Goal: Information Seeking & Learning: Learn about a topic

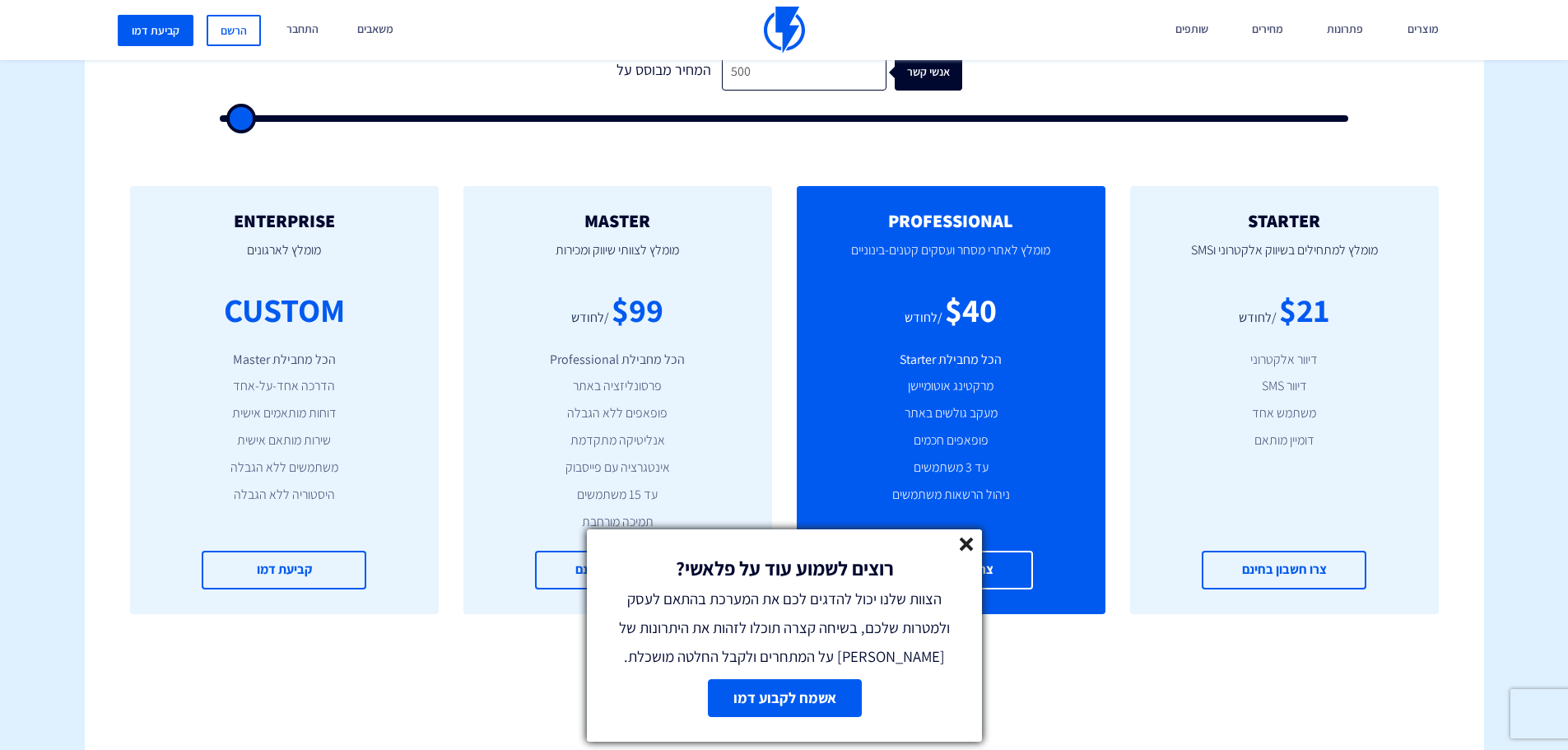
click at [960, 548] on icon at bounding box center [967, 544] width 14 height 14
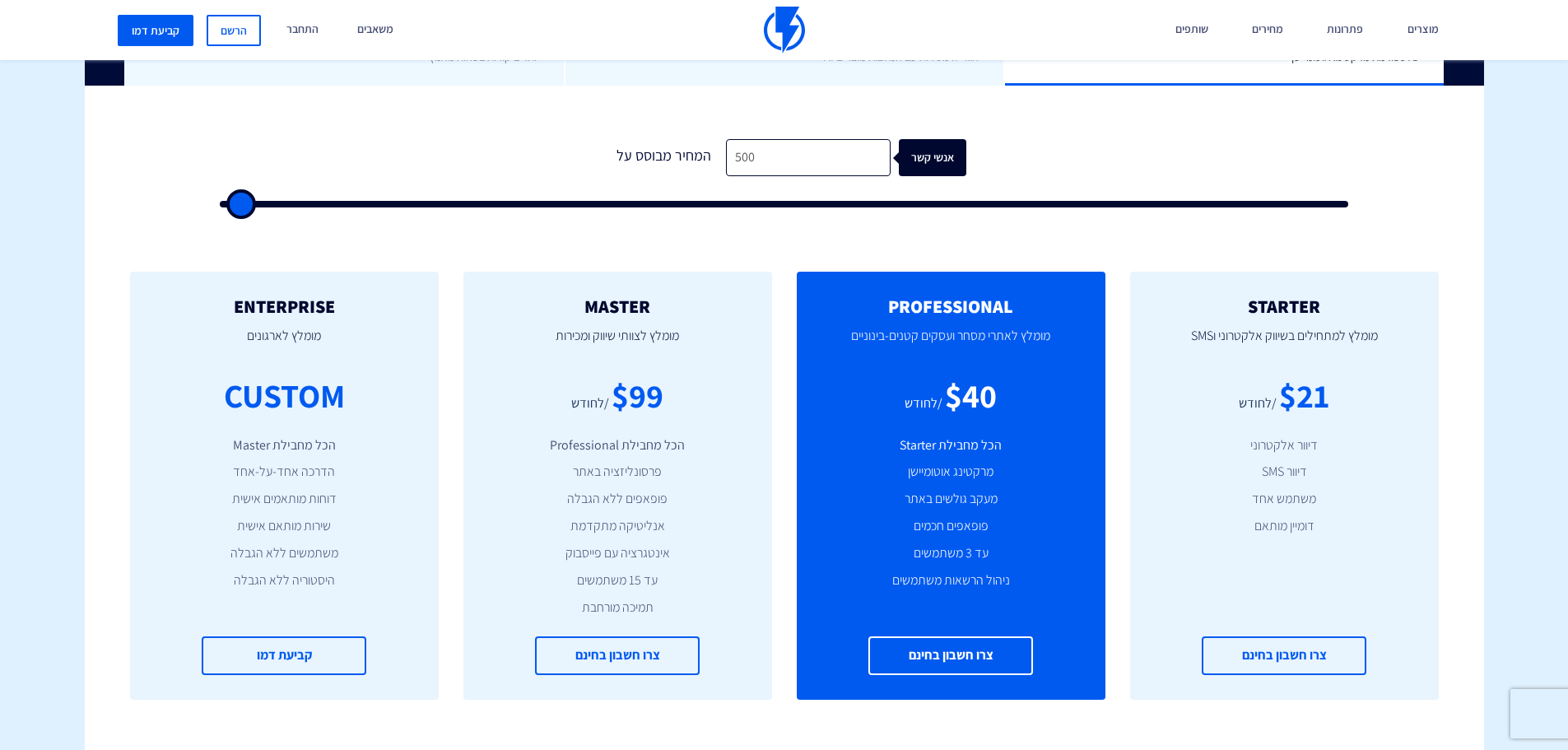
scroll to position [411, 0]
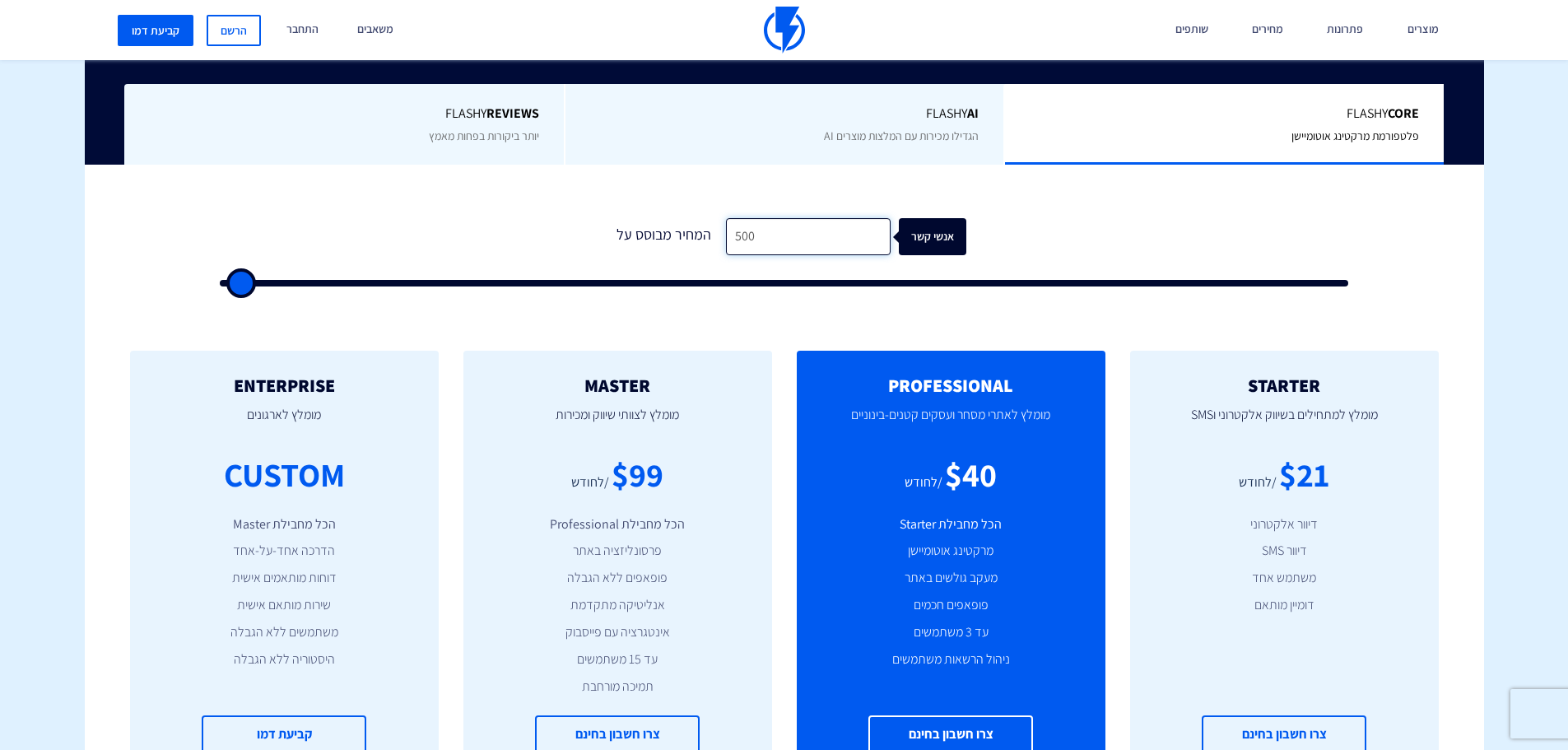
click at [797, 233] on input "500" at bounding box center [808, 237] width 164 height 37
type input "1"
type input "500"
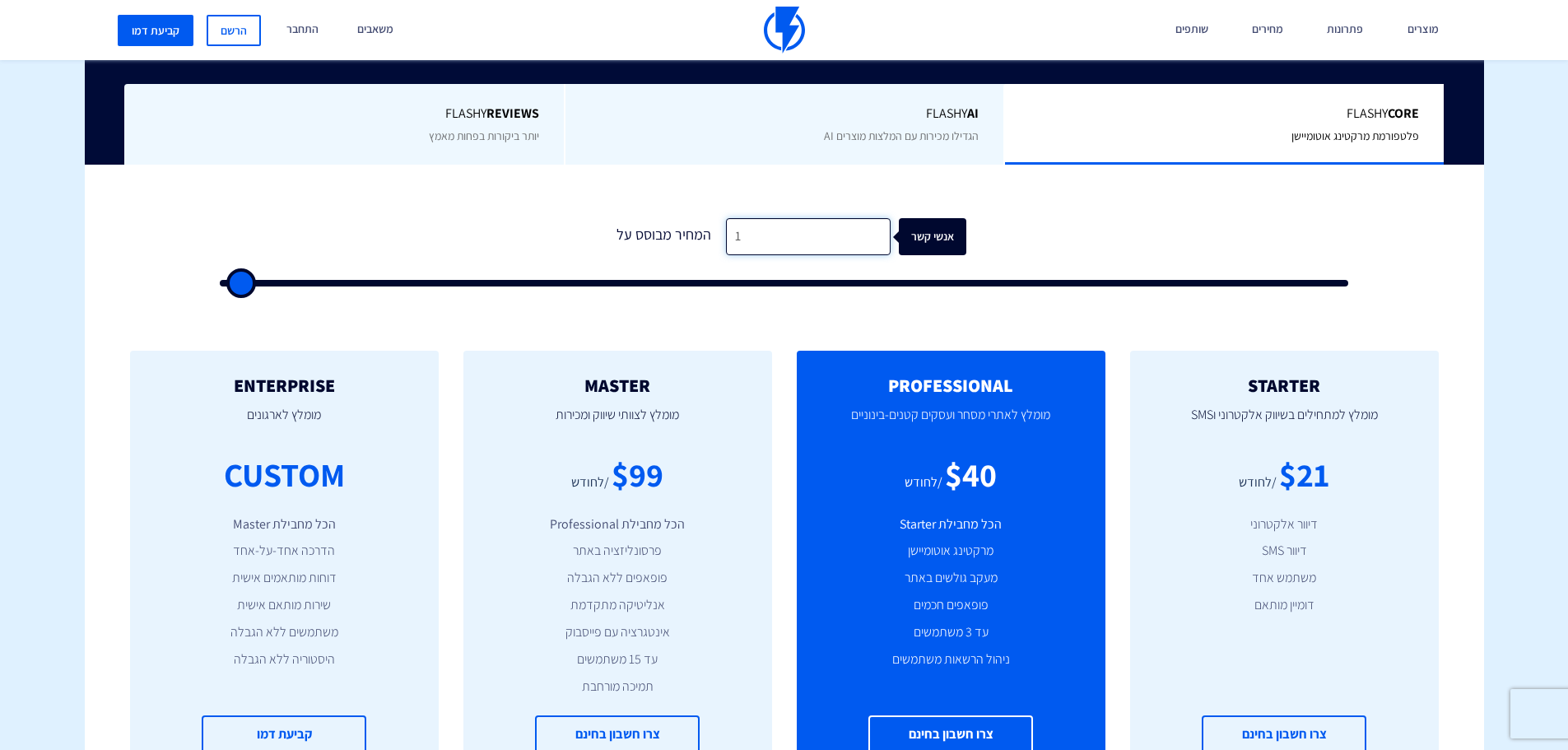
type input "11"
type input "500"
type input "110"
type input "500"
type input "1,107"
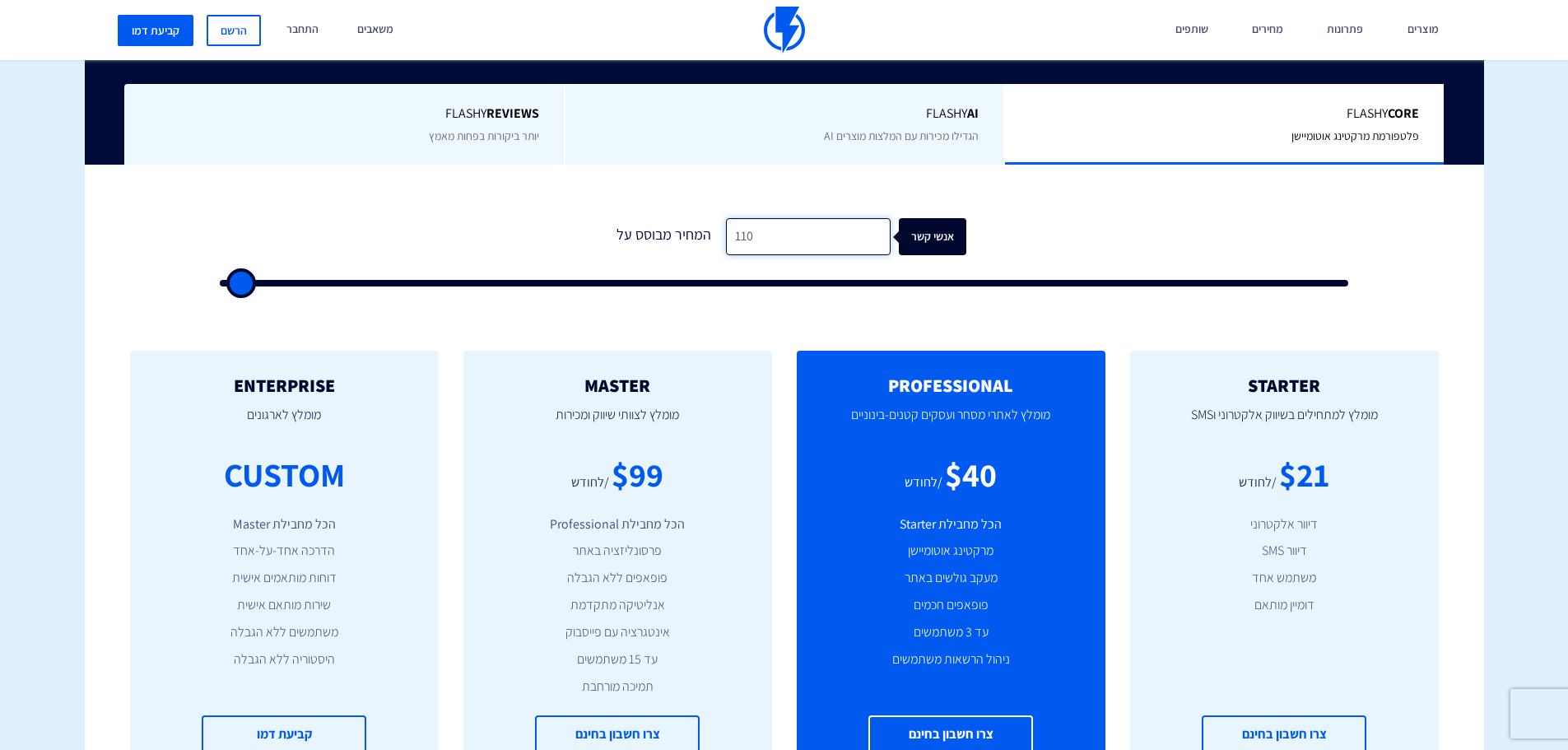
type input "1000"
type input "11,070"
type input "11000"
type input "110,701"
type input "100000"
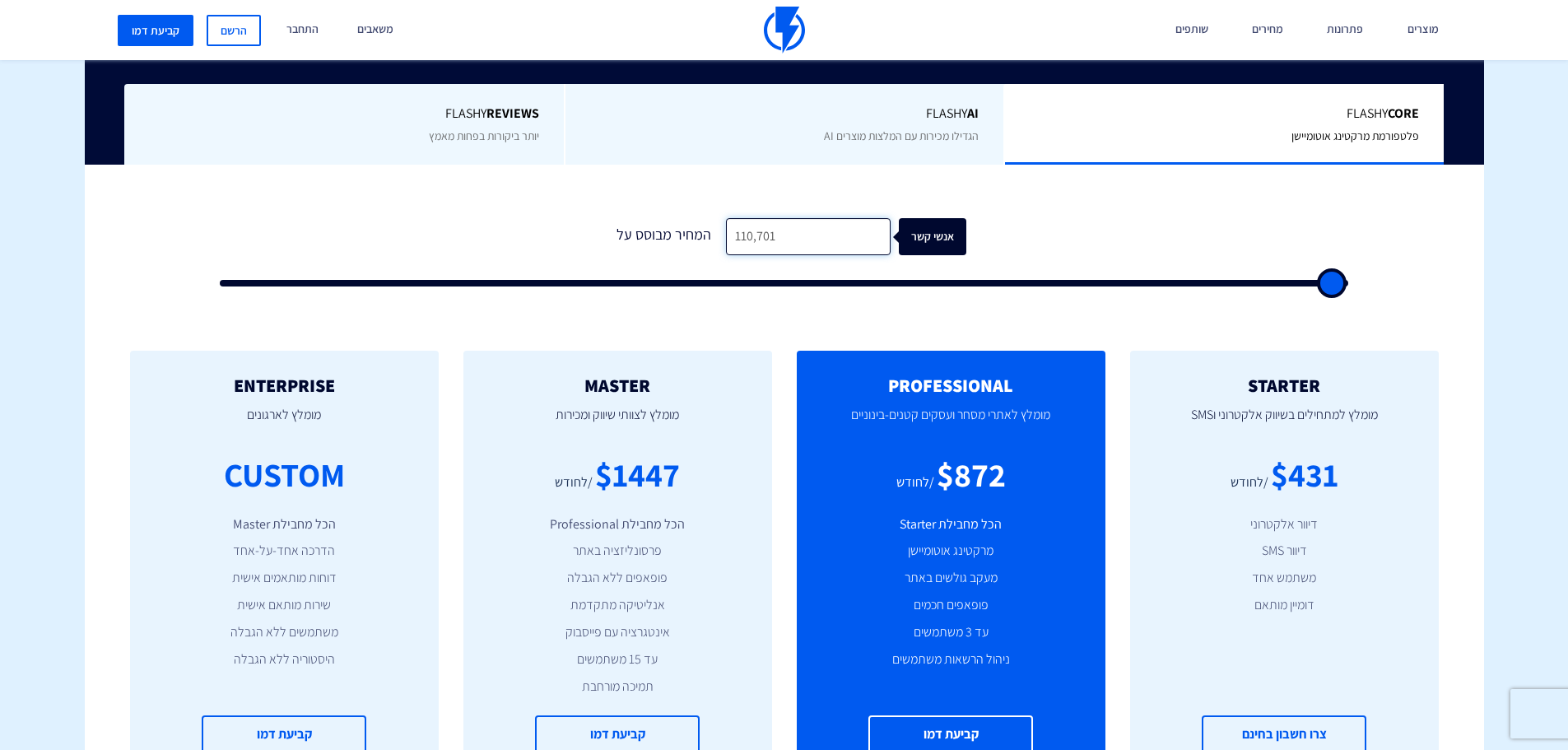
type input "110,701"
